Goal: Check status

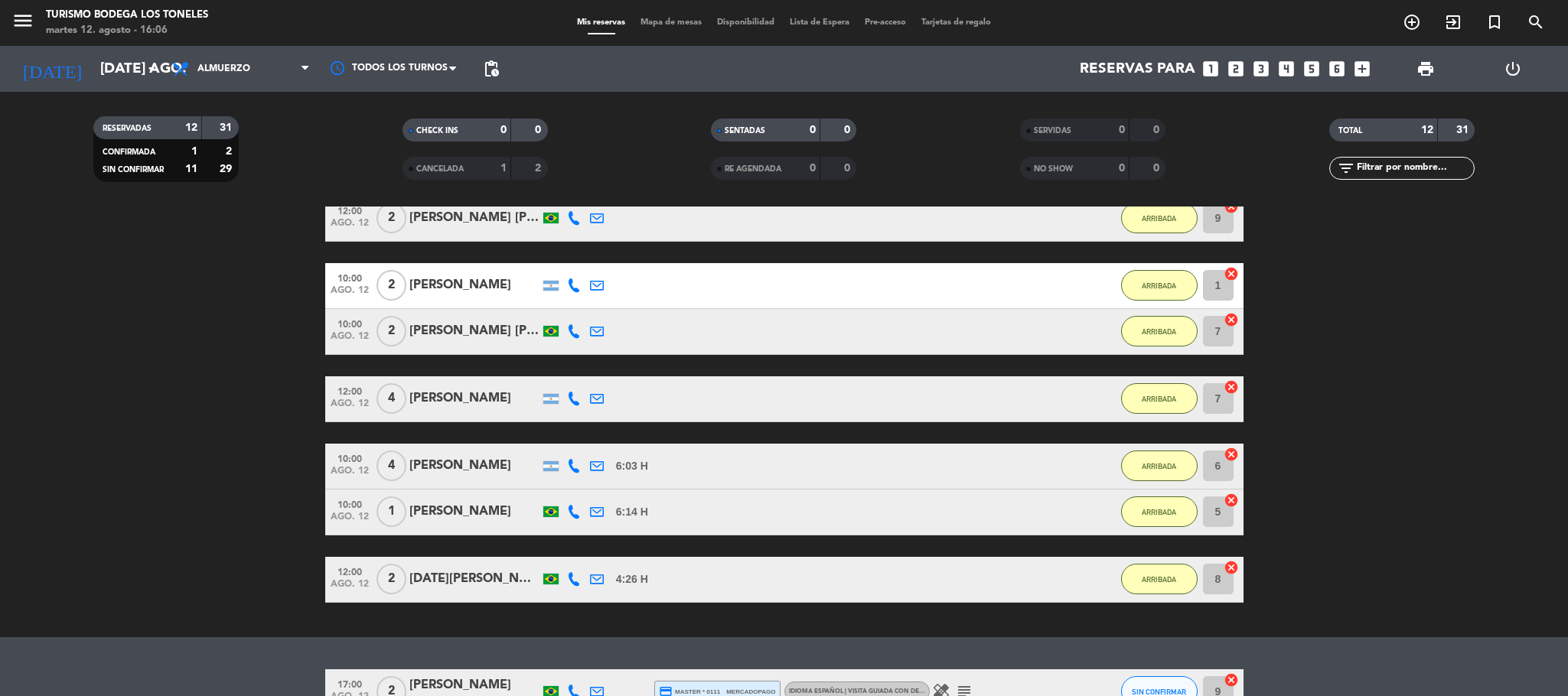
scroll to position [452, 0]
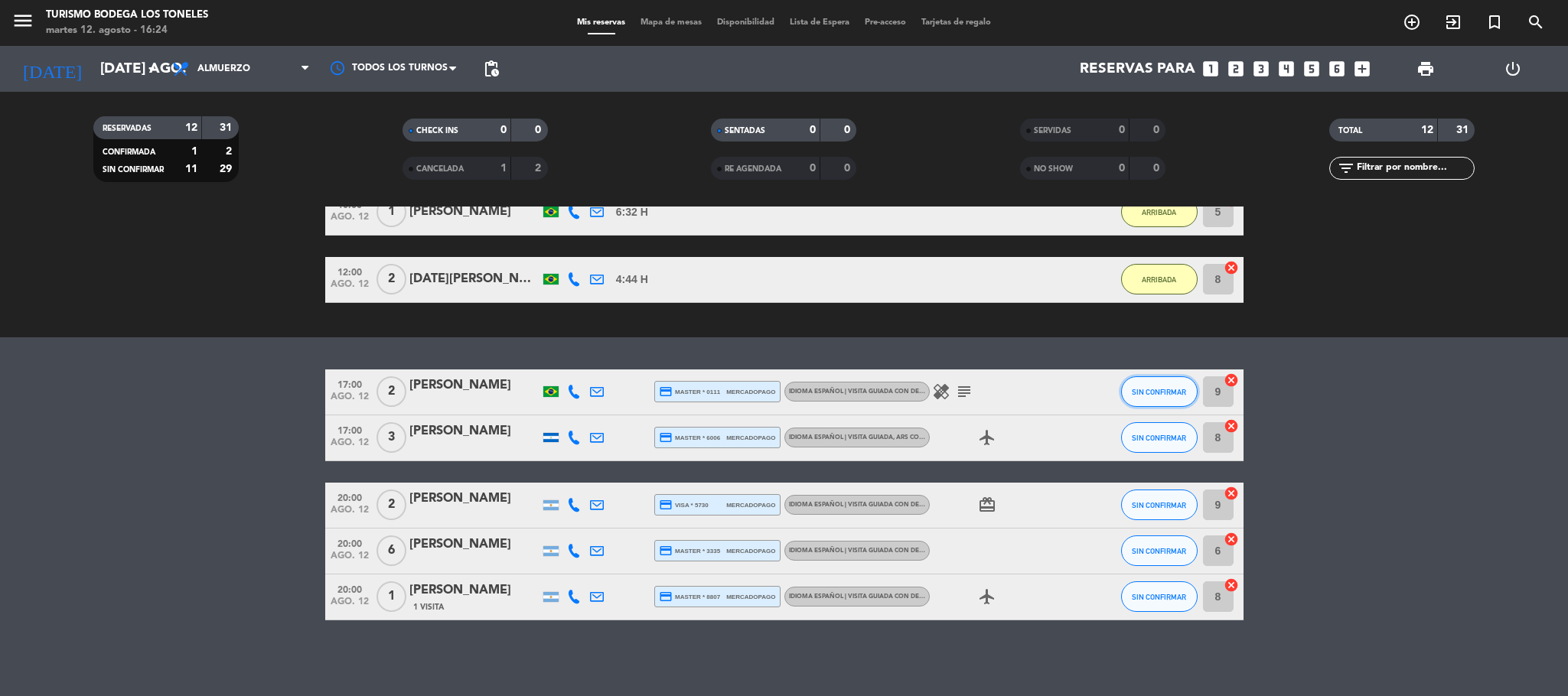
click at [1166, 389] on span "SIN CONFIRMAR" at bounding box center [1158, 392] width 54 height 9
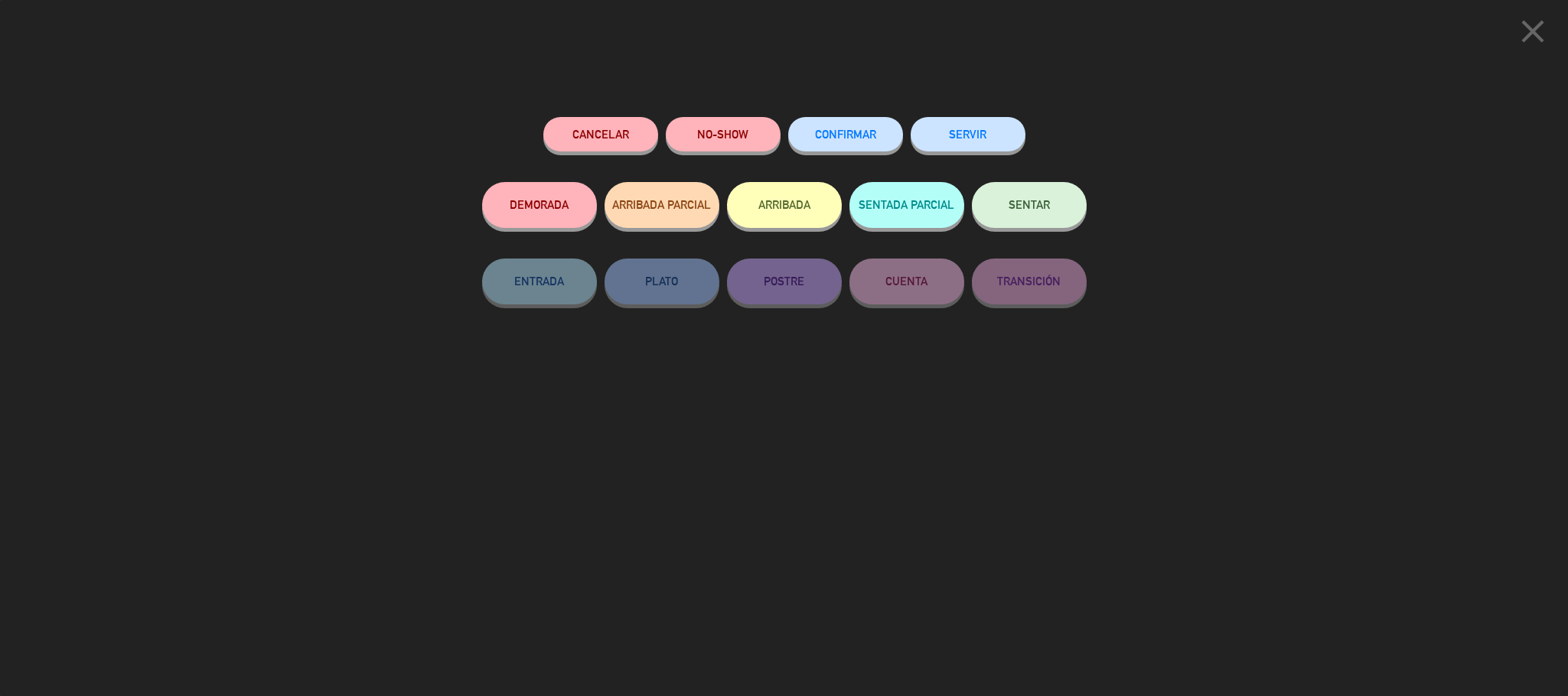
click at [794, 215] on button "ARRIBADA" at bounding box center [784, 205] width 115 height 46
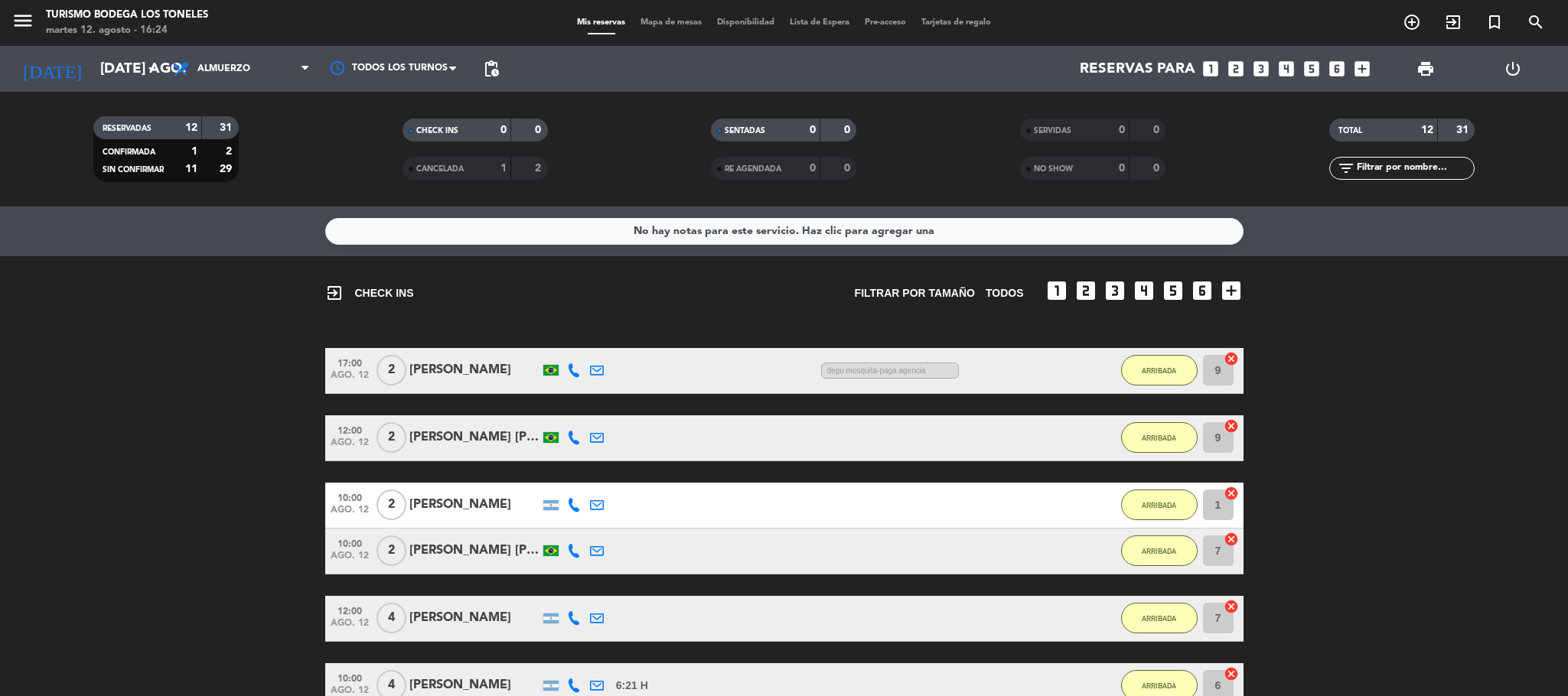
scroll to position [453, 0]
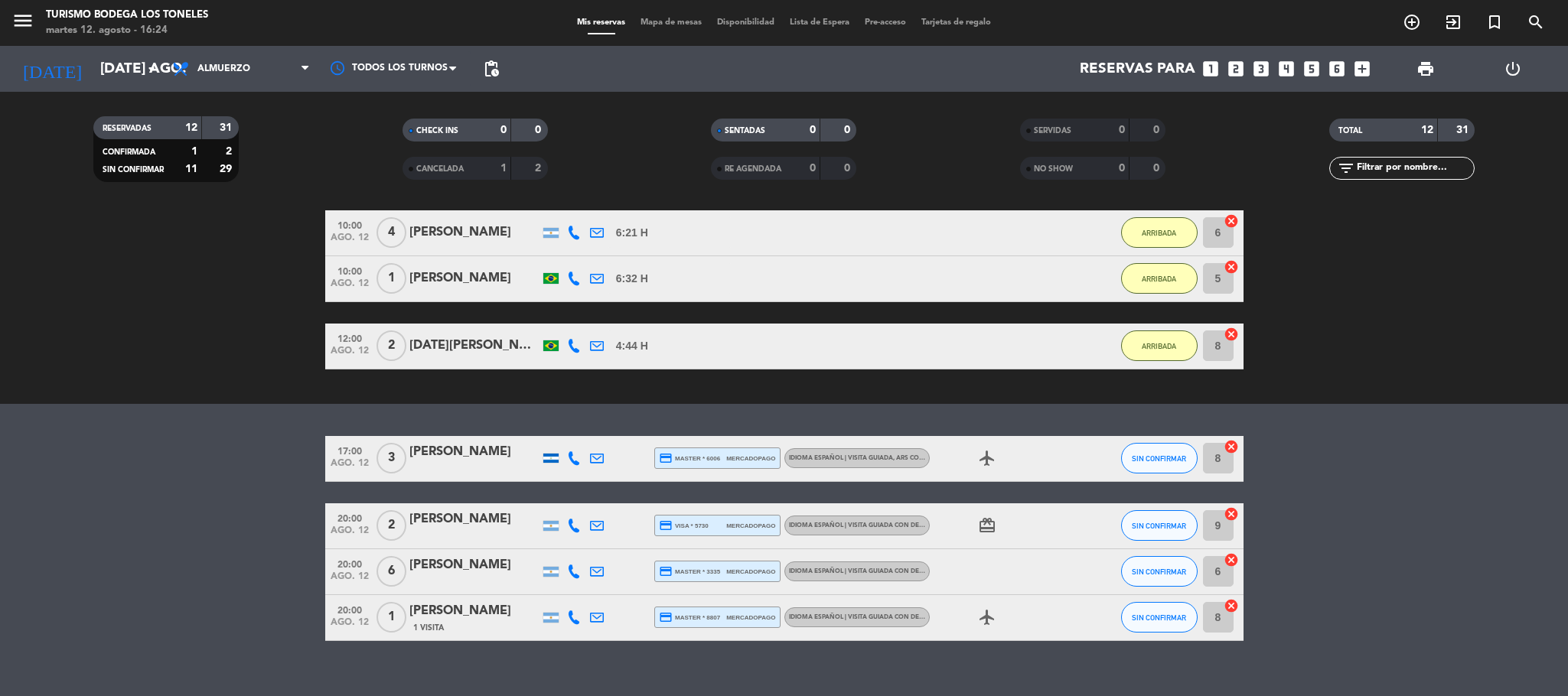
click at [1276, 546] on bookings-row "17:00 ago. 12 3 [PERSON_NAME] credit_card master * 6006 mercadopago Idioma Espa…" at bounding box center [784, 538] width 1568 height 205
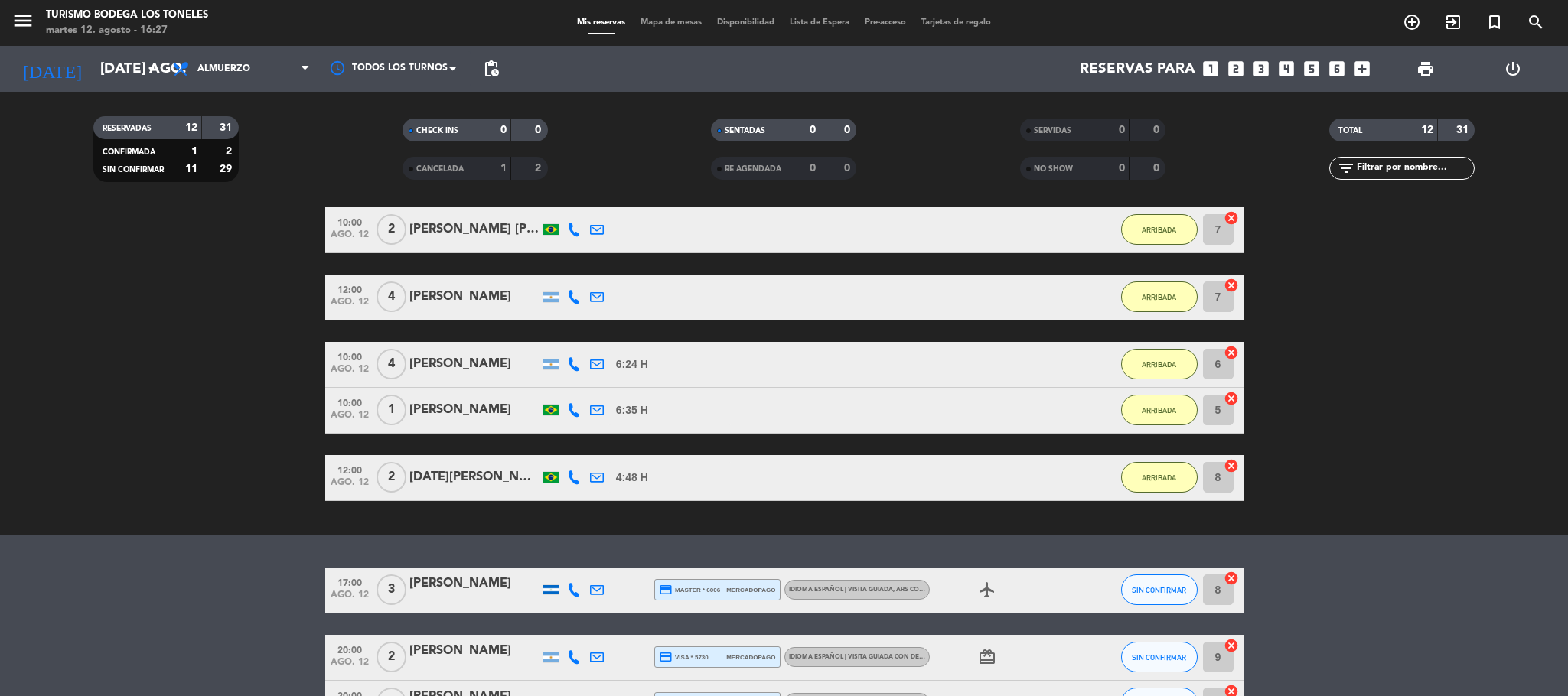
scroll to position [0, 0]
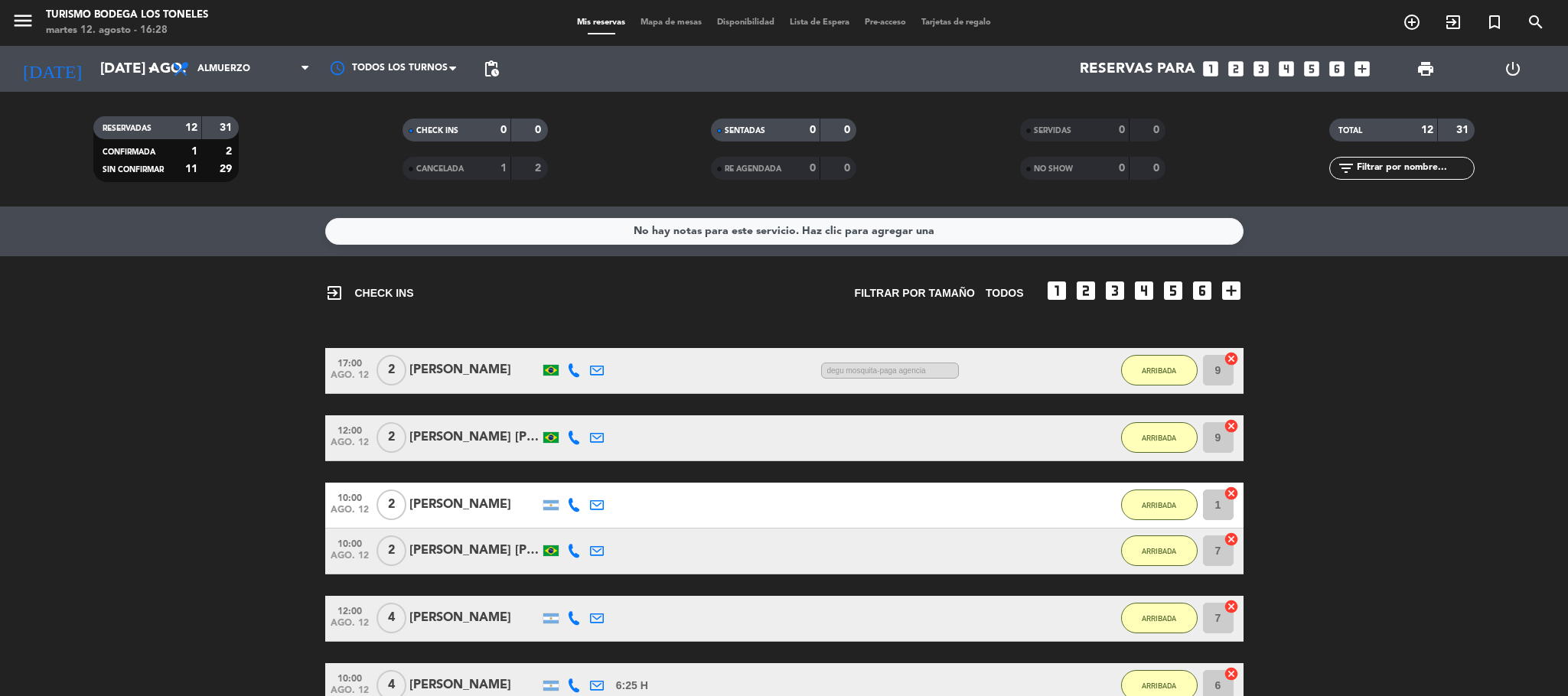
click at [460, 365] on div "[PERSON_NAME]" at bounding box center [475, 370] width 130 height 20
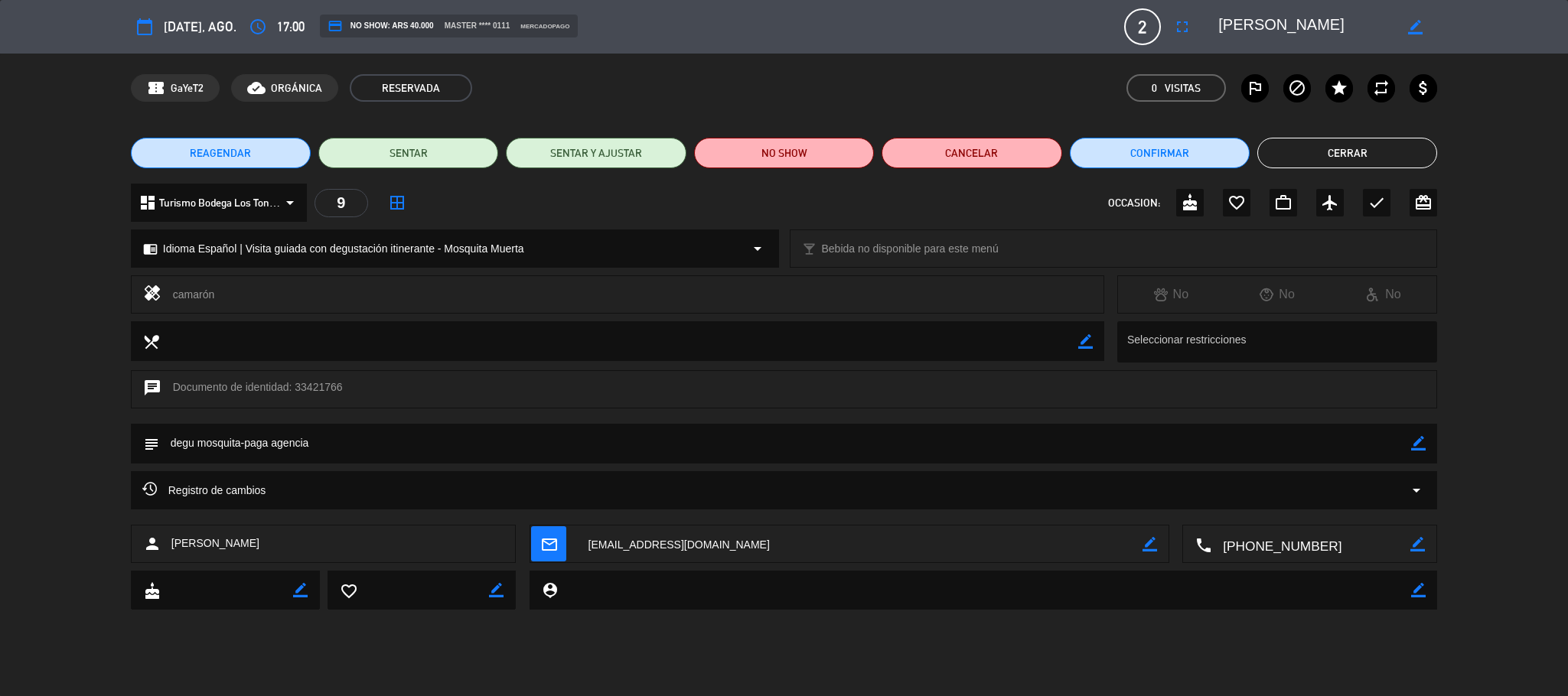
click at [1332, 153] on button "Cerrar" at bounding box center [1346, 153] width 180 height 31
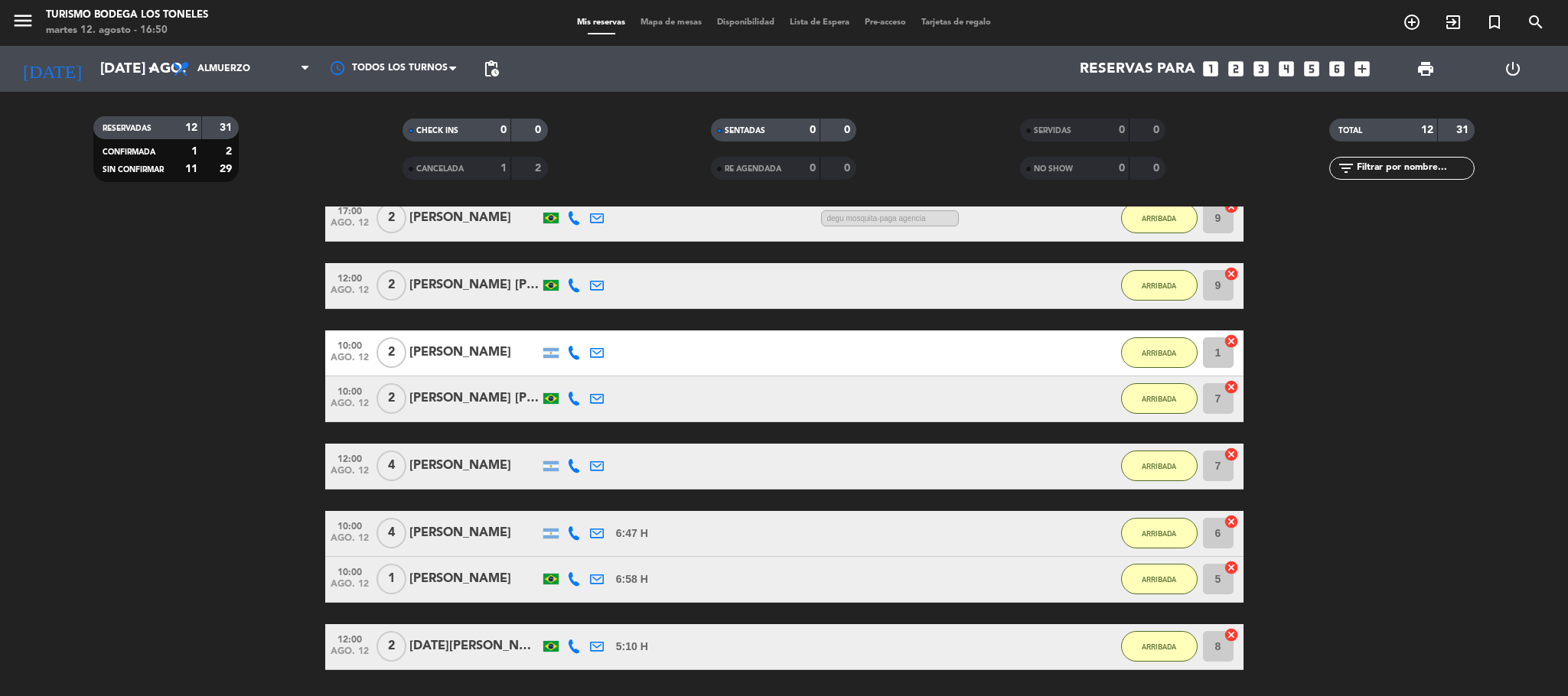
scroll to position [474, 0]
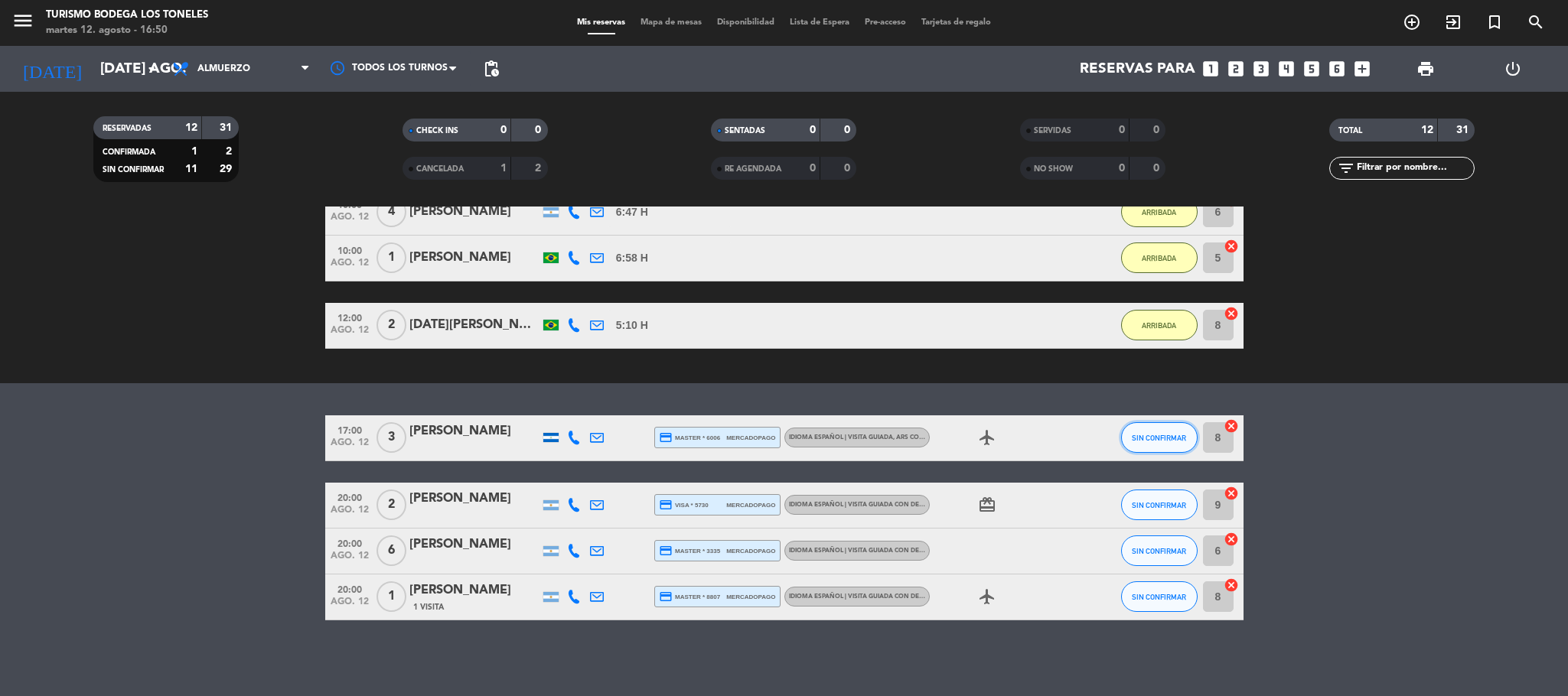
click at [1155, 441] on span "SIN CONFIRMAR" at bounding box center [1158, 437] width 54 height 9
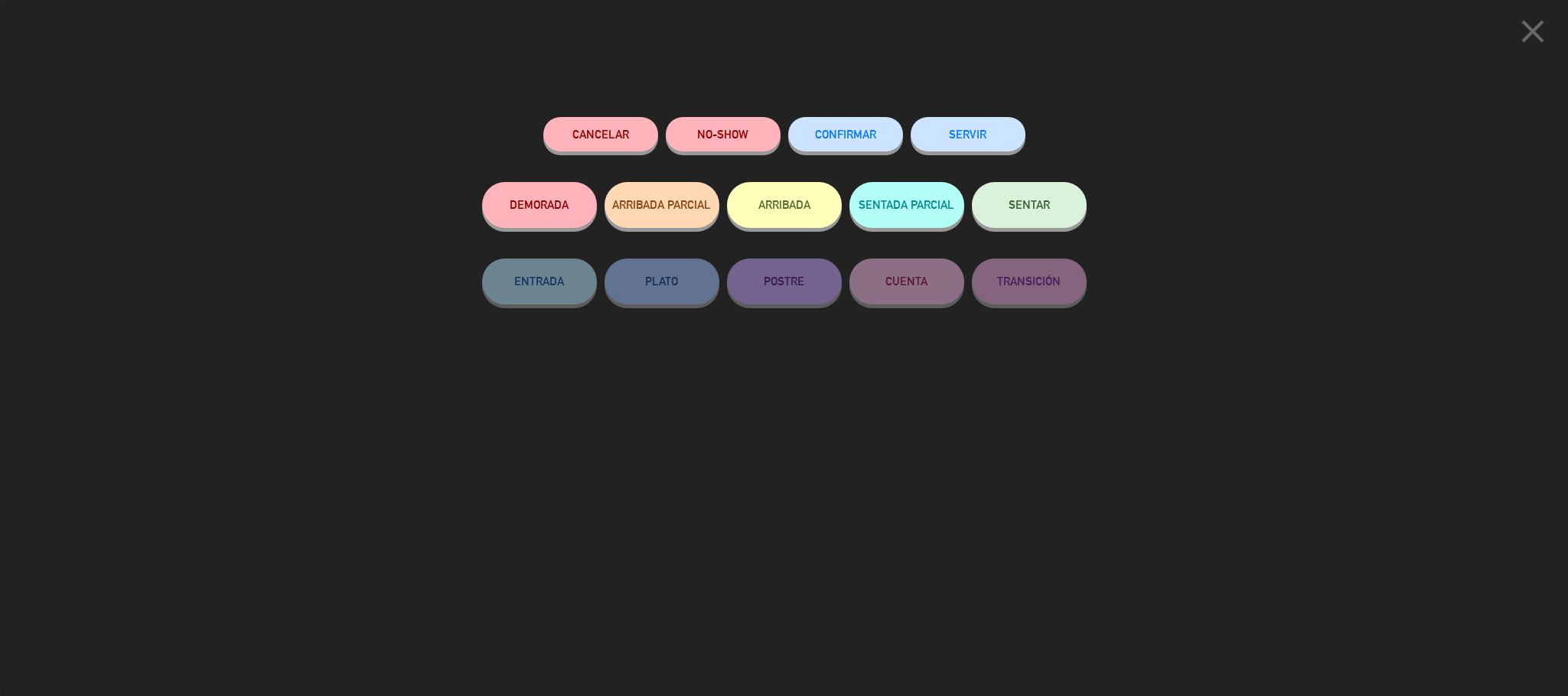
click at [827, 221] on button "ARRIBADA" at bounding box center [784, 205] width 115 height 46
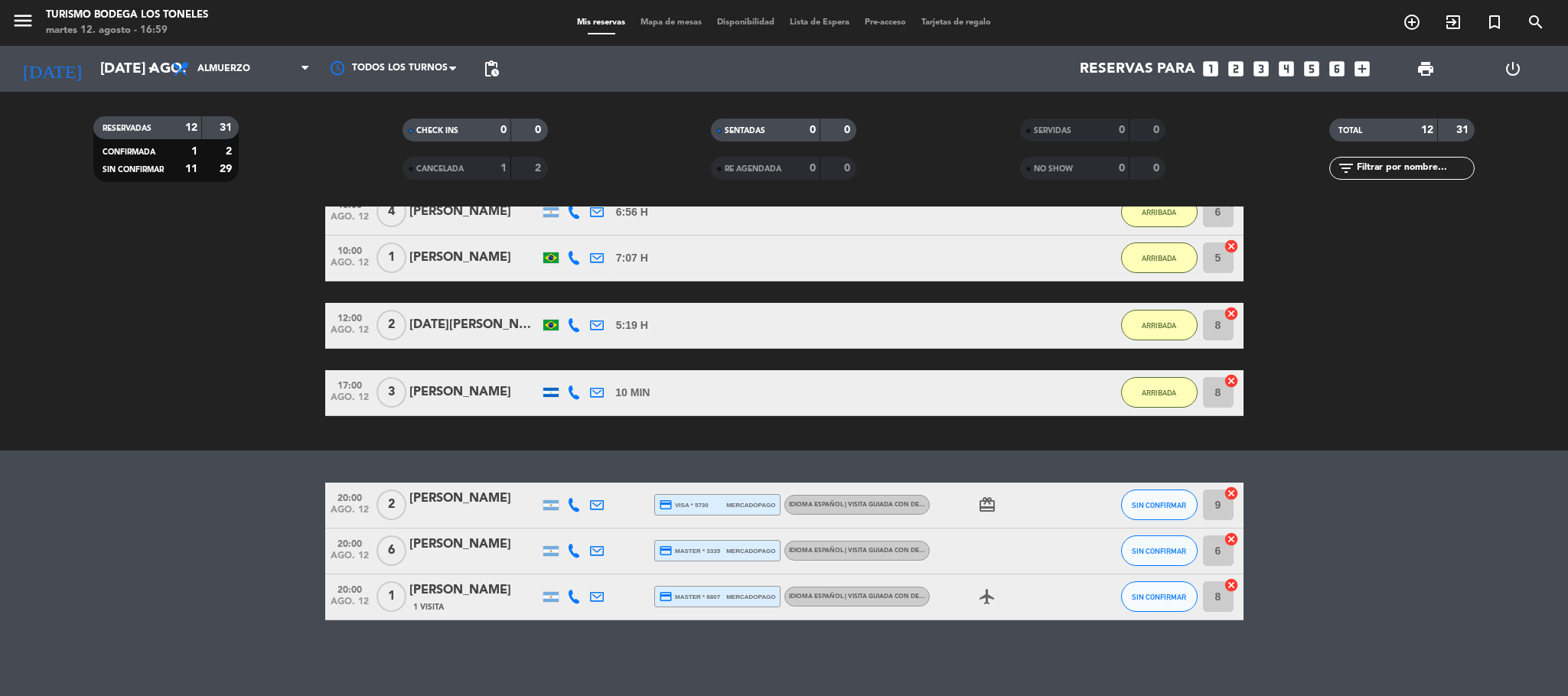
click at [255, 526] on bookings-row "20:00 ago. 12 2 [PERSON_NAME] credit_card visa * 5730 mercadopago Idioma Españo…" at bounding box center [784, 551] width 1568 height 138
click at [545, 388] on div at bounding box center [552, 392] width 16 height 9
click at [577, 386] on div at bounding box center [582, 385] width 11 height 5
click at [460, 166] on span "CANCELADA" at bounding box center [440, 169] width 47 height 8
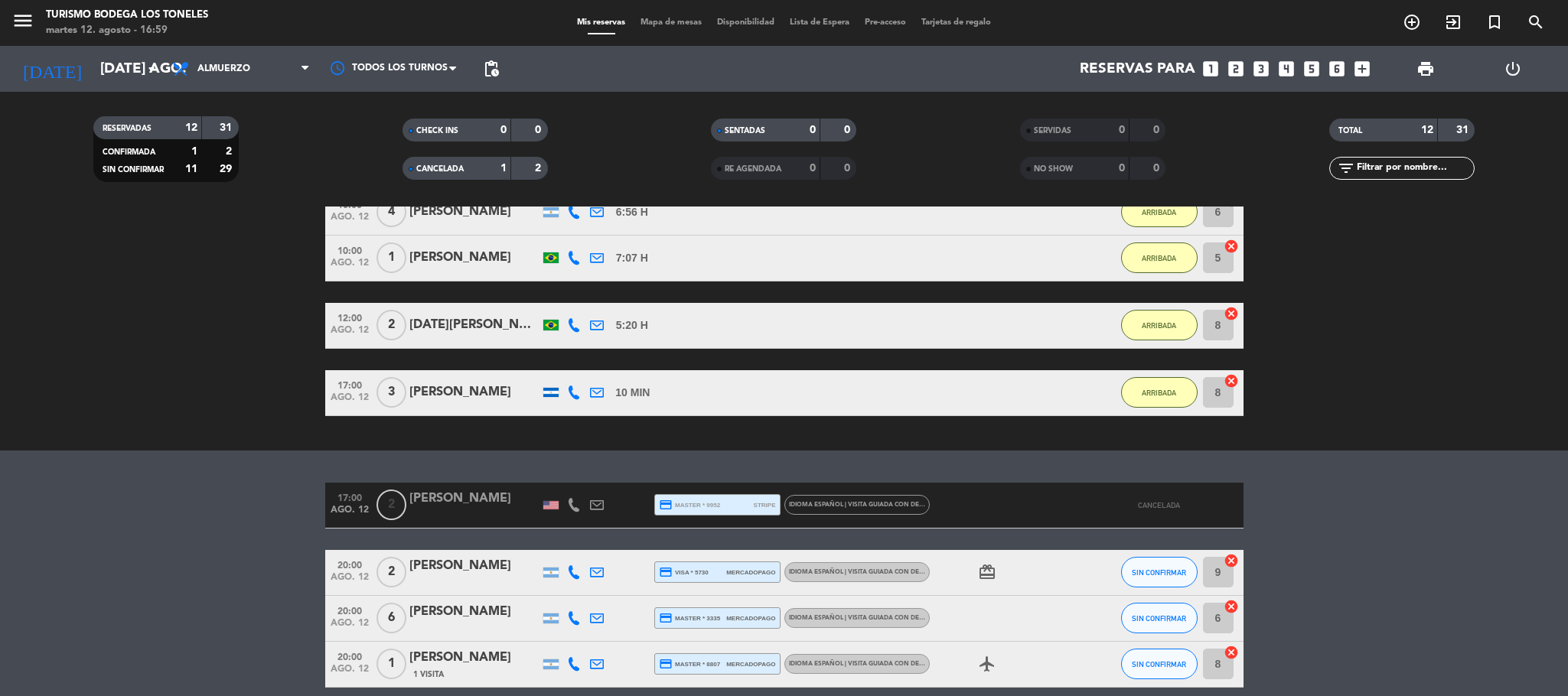
click at [474, 163] on div "CANCELADA" at bounding box center [441, 168] width 70 height 18
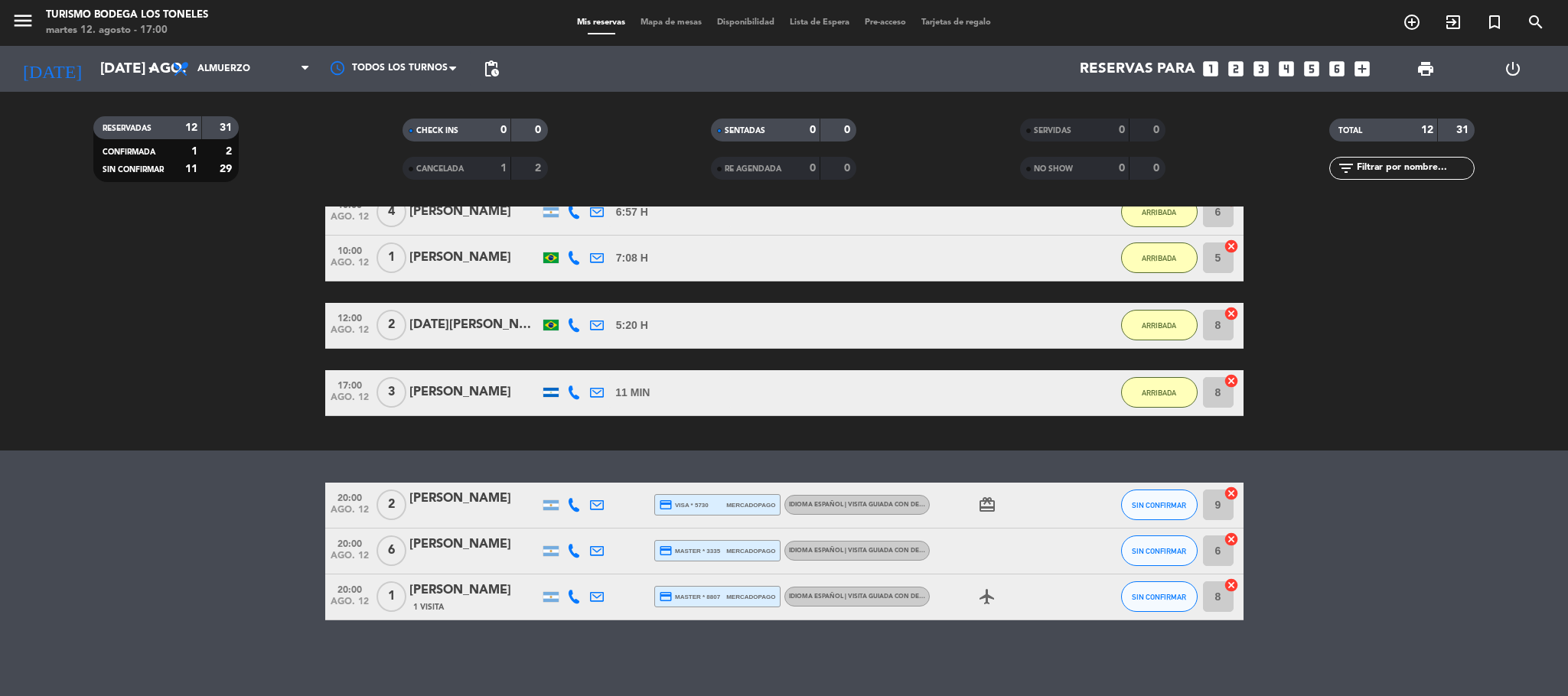
click at [205, 440] on div "exit_to_app CHECK INS Filtrar por tamaño TODOS looks_one looks_two looks_3 look…" at bounding box center [784, 116] width 1568 height 667
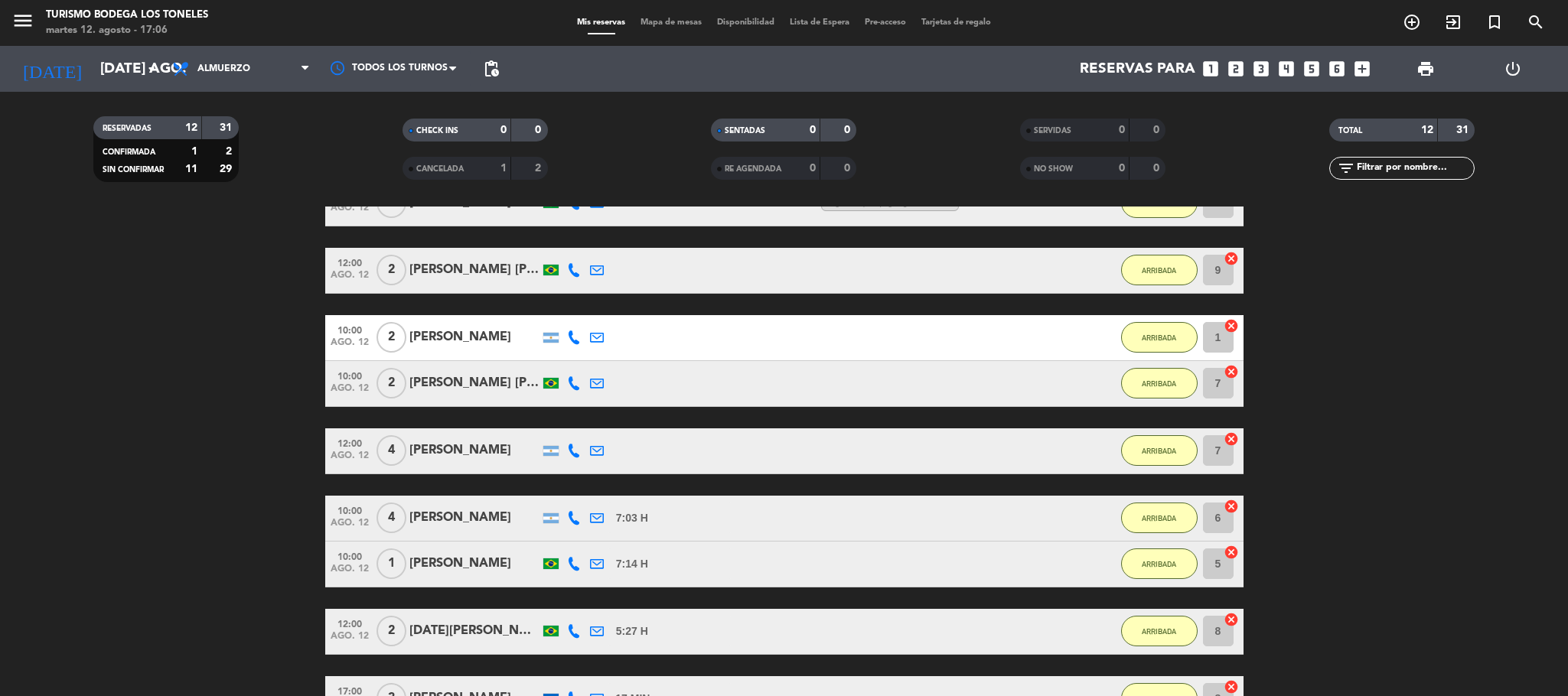
scroll to position [15, 0]
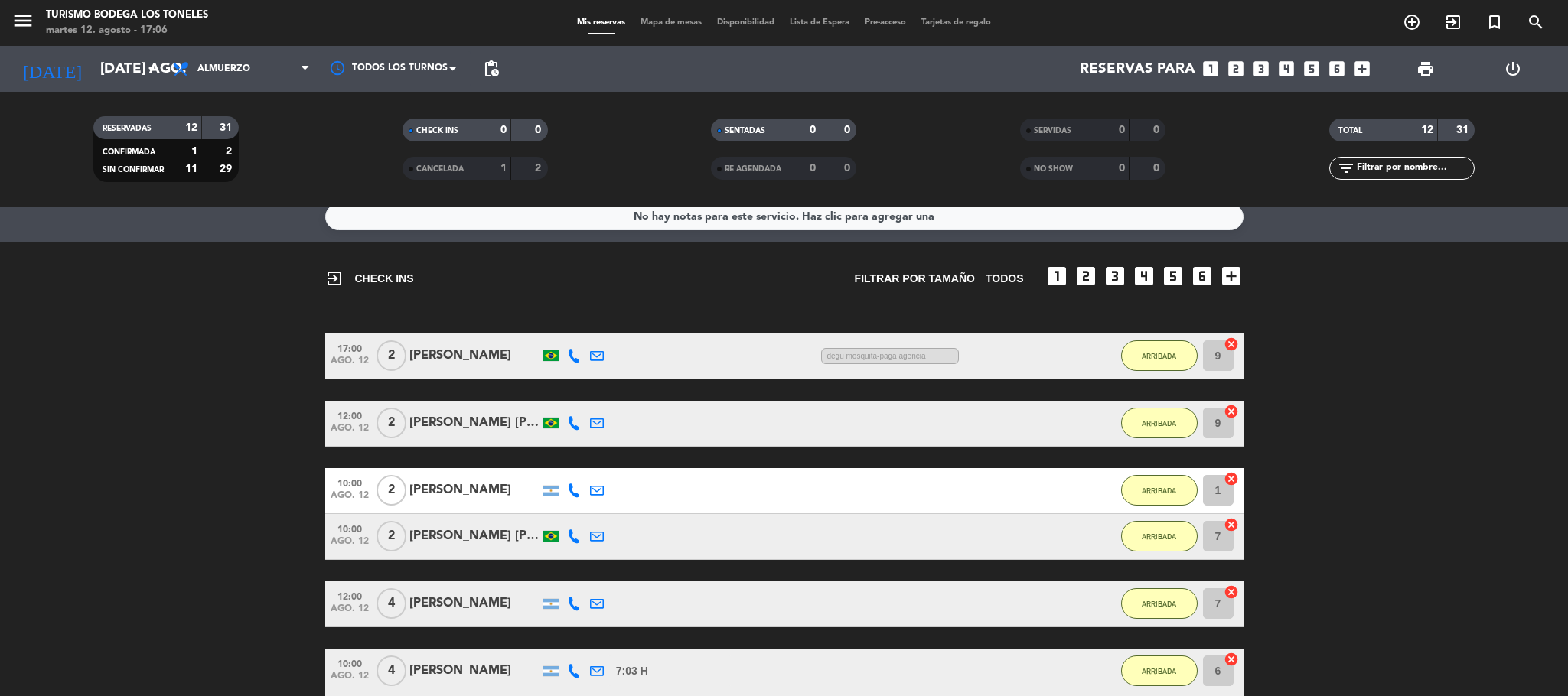
click at [483, 351] on div "[PERSON_NAME]" at bounding box center [475, 355] width 130 height 20
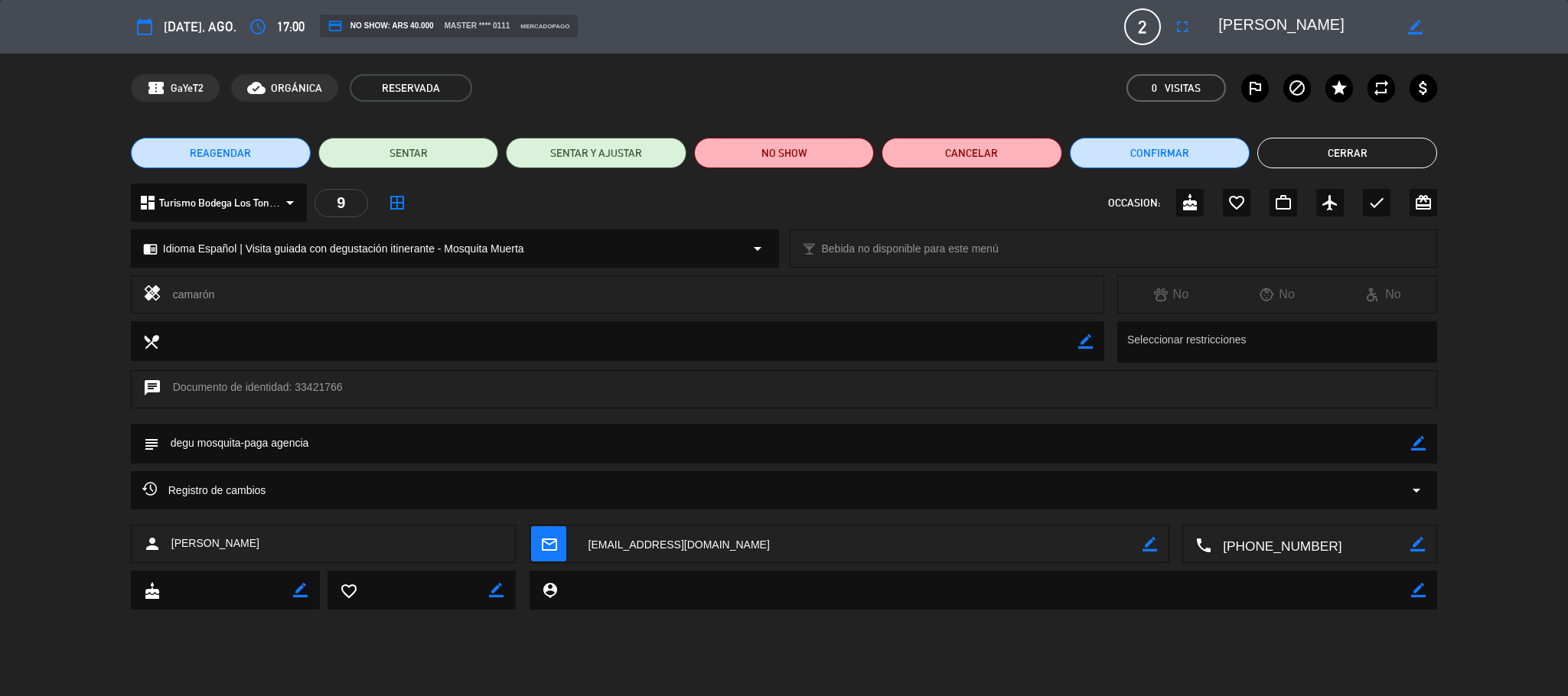
click at [1361, 157] on button "Cerrar" at bounding box center [1346, 153] width 180 height 31
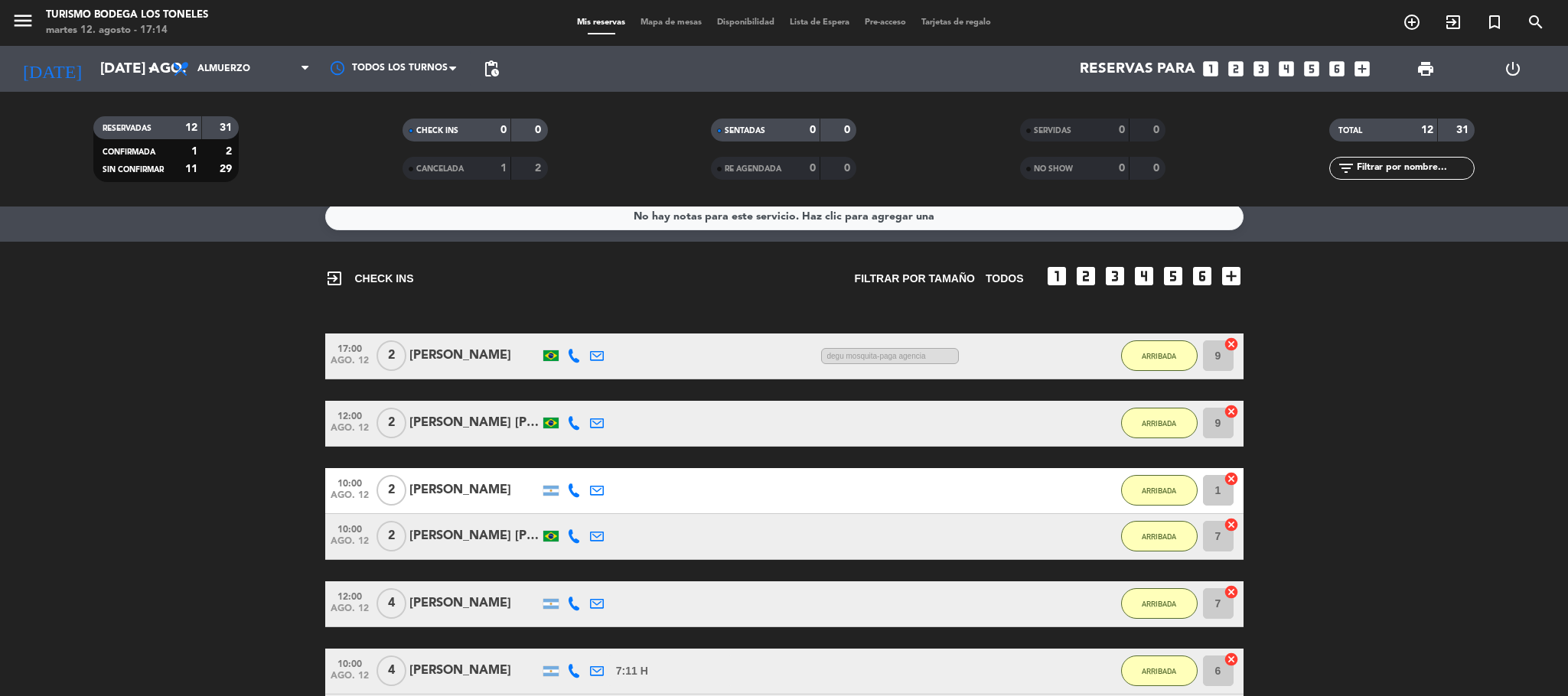
scroll to position [474, 0]
